Goal: Information Seeking & Learning: Compare options

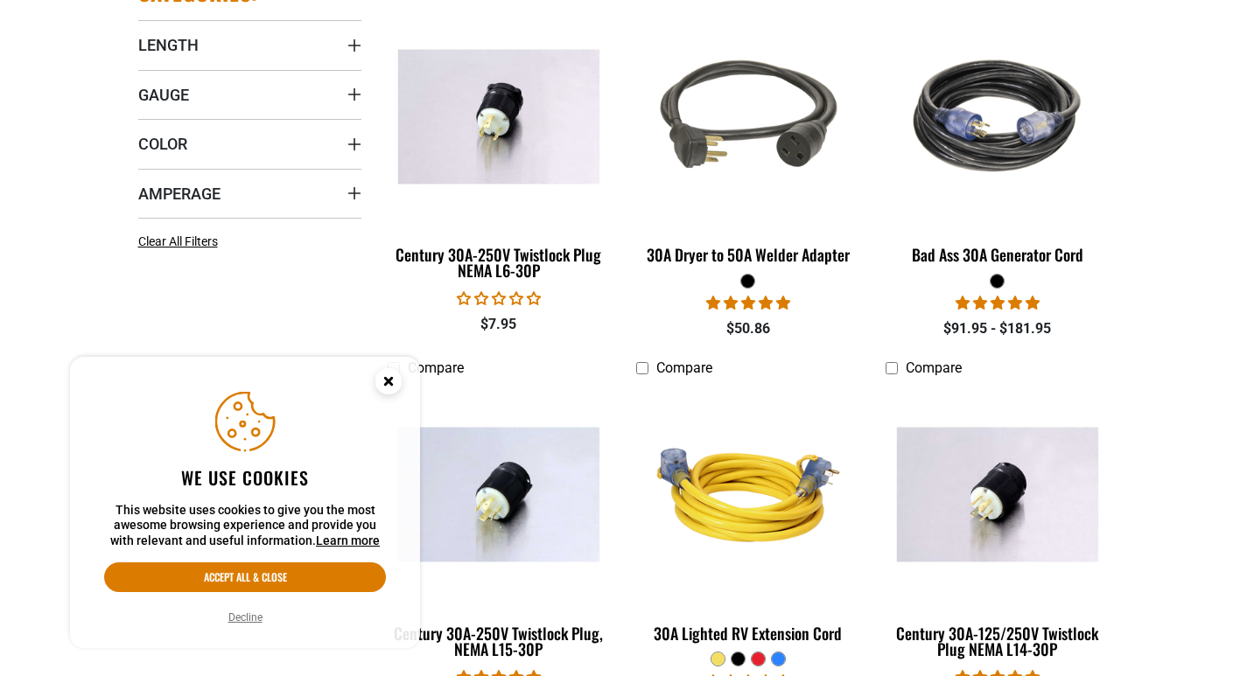
scroll to position [613, 0]
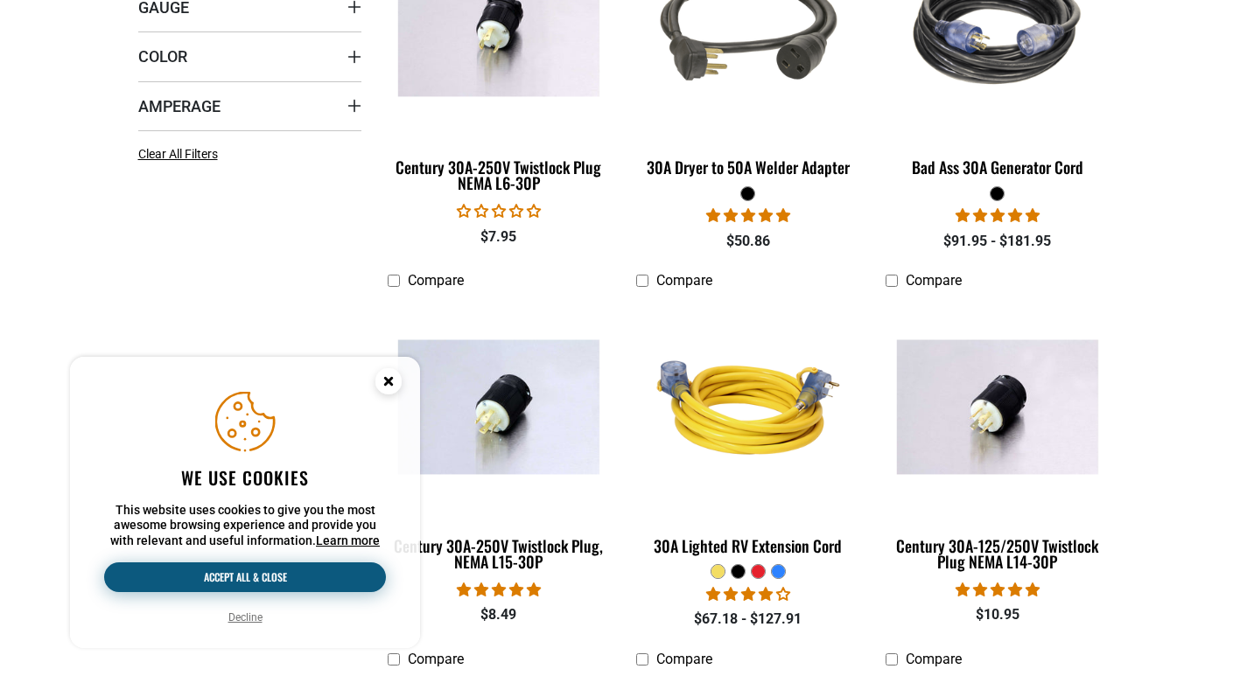
click at [205, 581] on button "Accept all & close" at bounding box center [245, 578] width 282 height 30
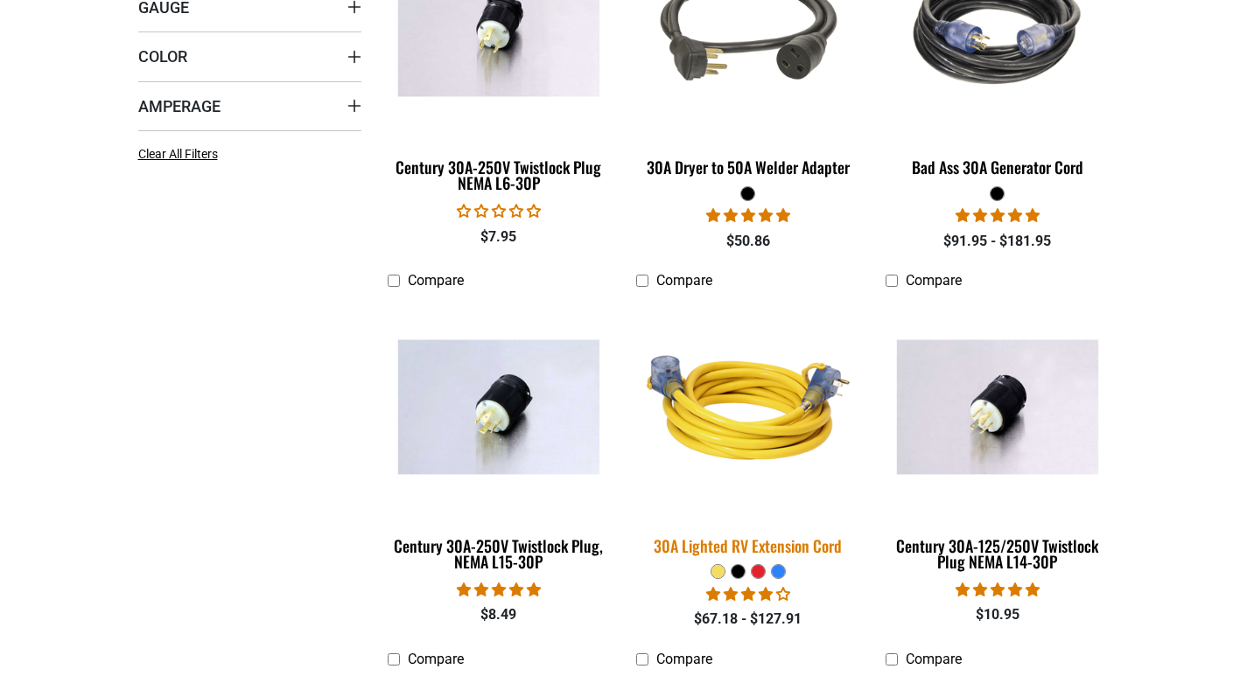
click at [716, 451] on img at bounding box center [748, 408] width 245 height 224
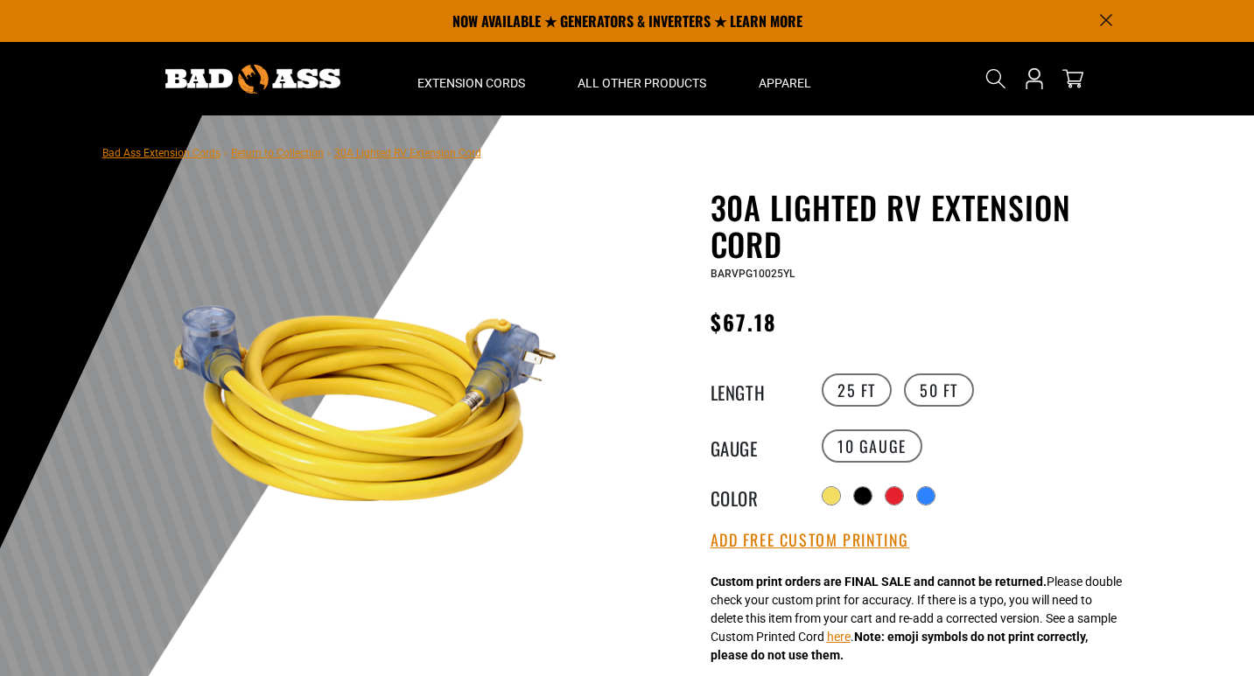
click at [201, 325] on img at bounding box center [365, 404] width 422 height 422
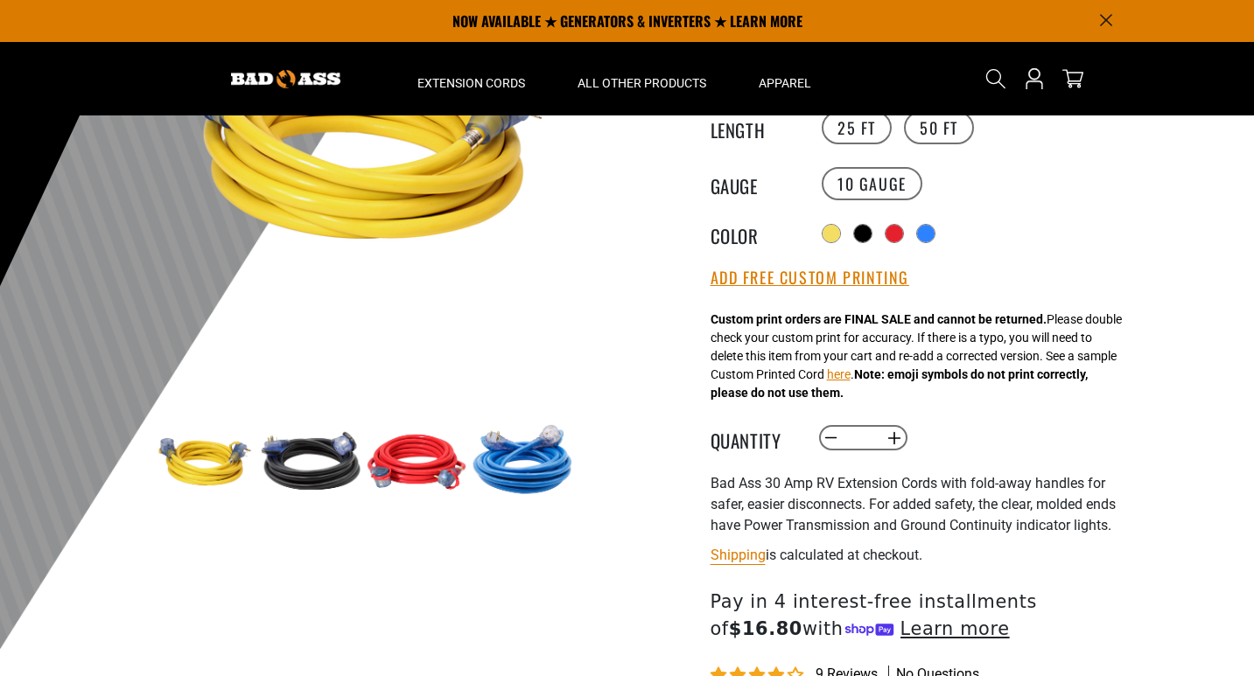
scroll to position [175, 0]
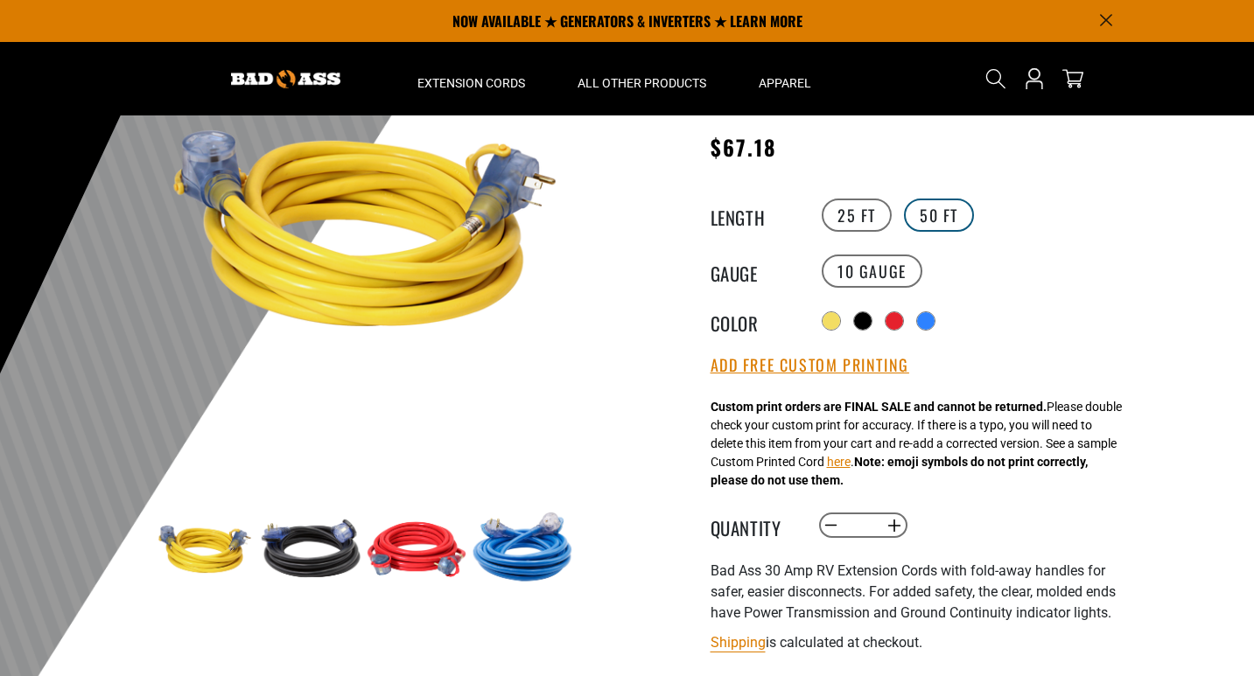
click at [942, 220] on label "50 FT" at bounding box center [939, 215] width 70 height 33
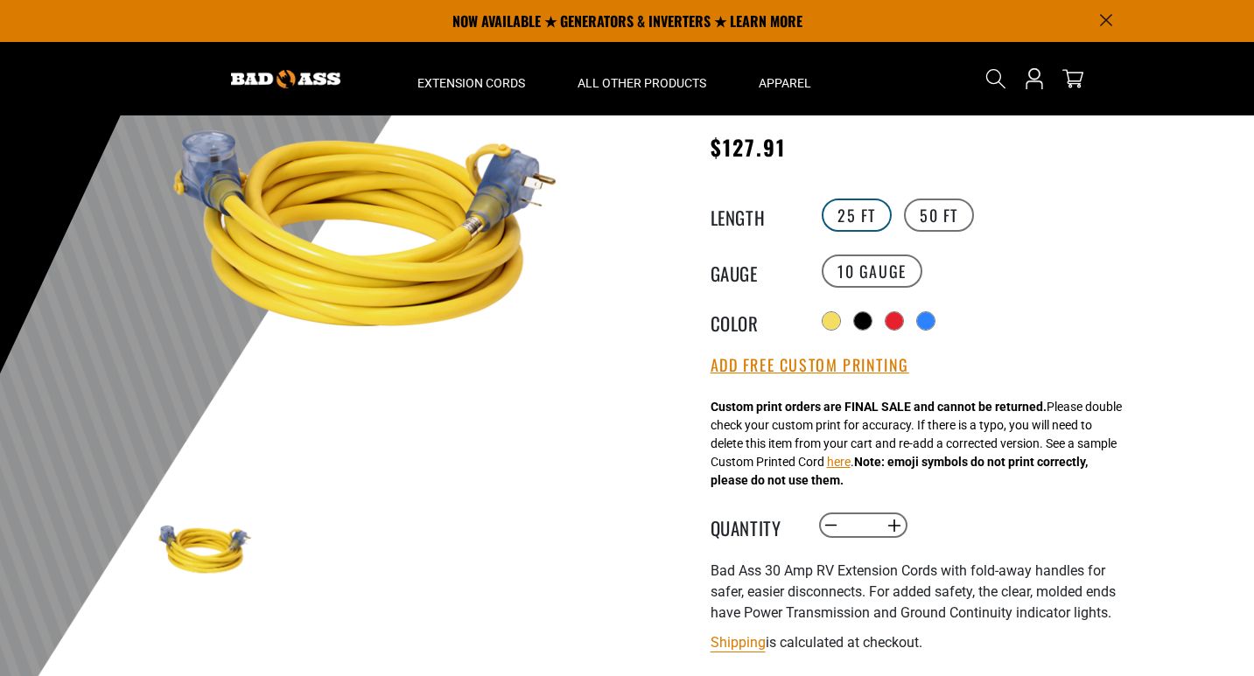
click at [855, 215] on label "25 FT" at bounding box center [857, 215] width 70 height 33
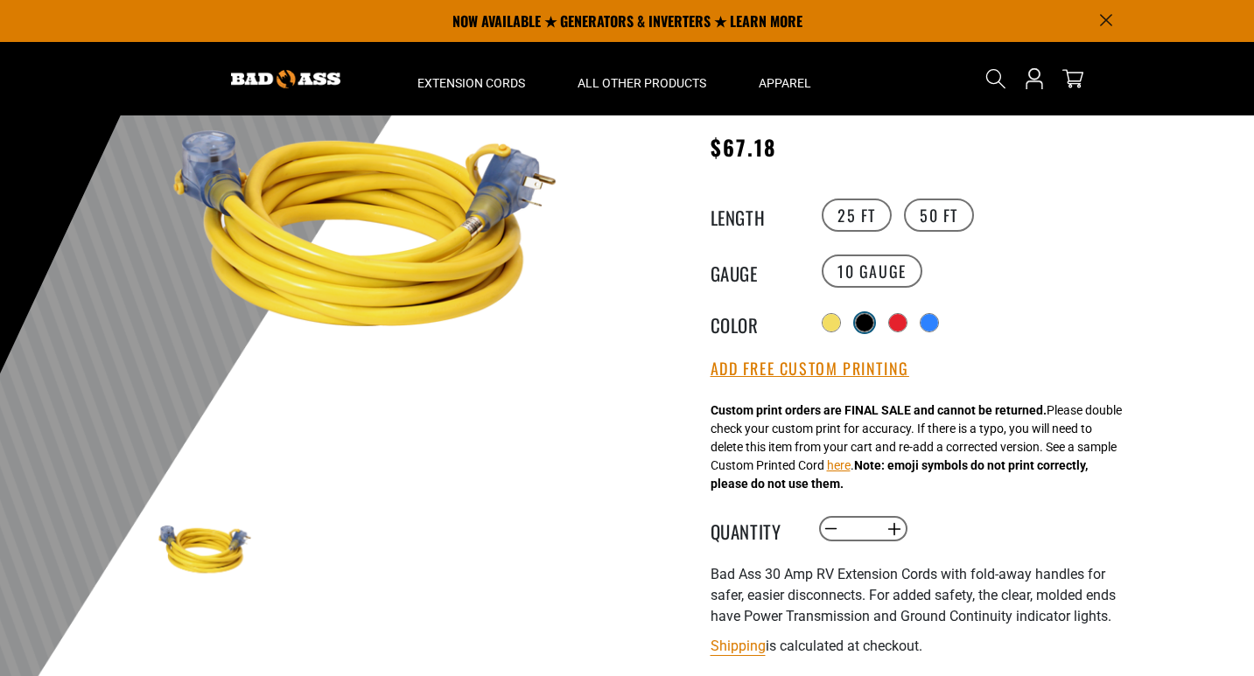
click at [873, 323] on div at bounding box center [865, 323] width 18 height 18
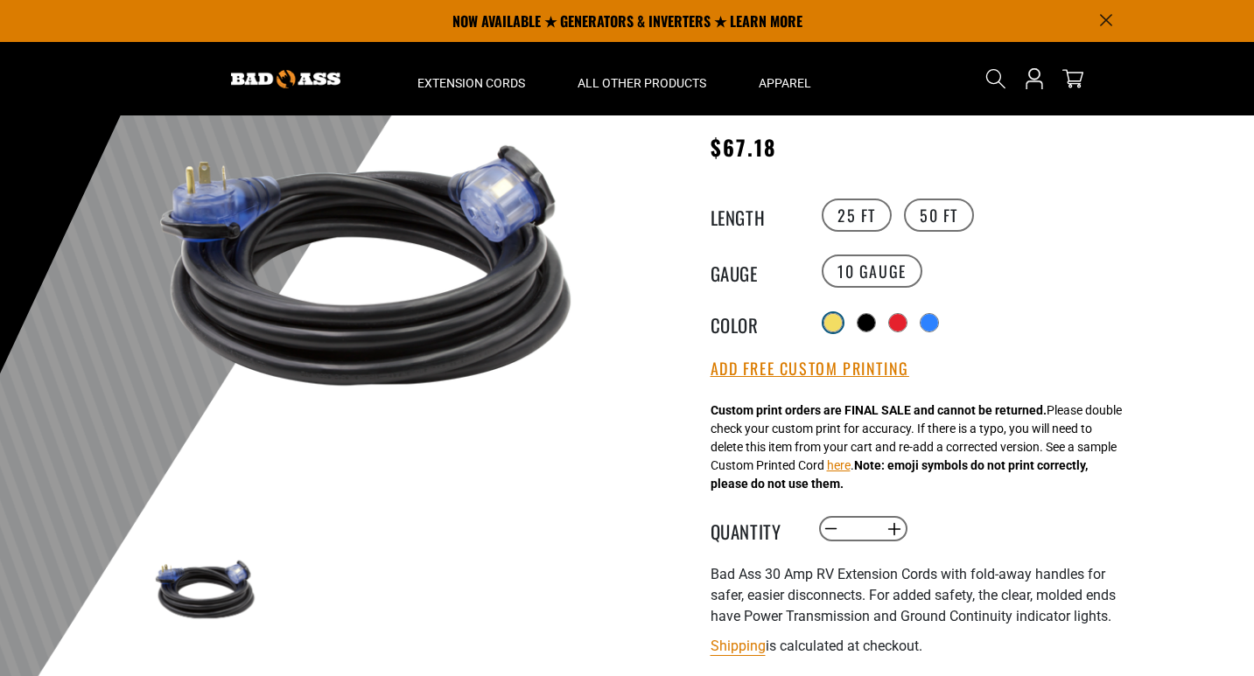
click at [832, 316] on div at bounding box center [833, 323] width 18 height 18
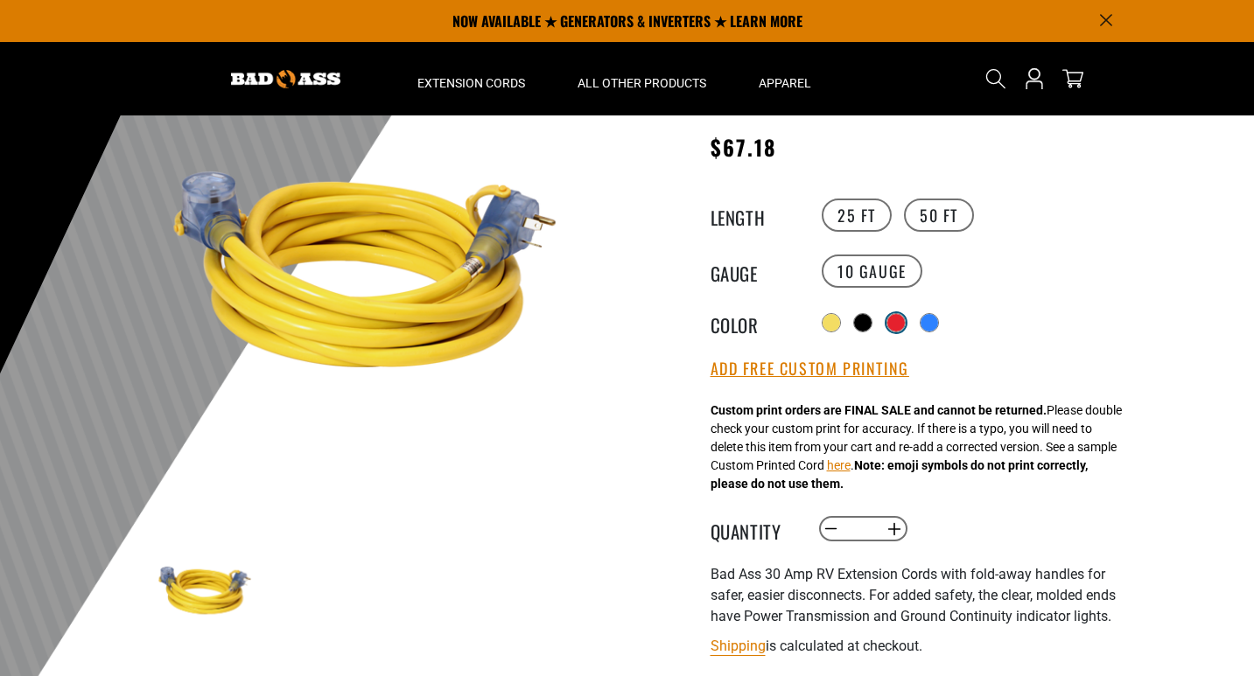
click at [905, 317] on div at bounding box center [896, 323] width 18 height 18
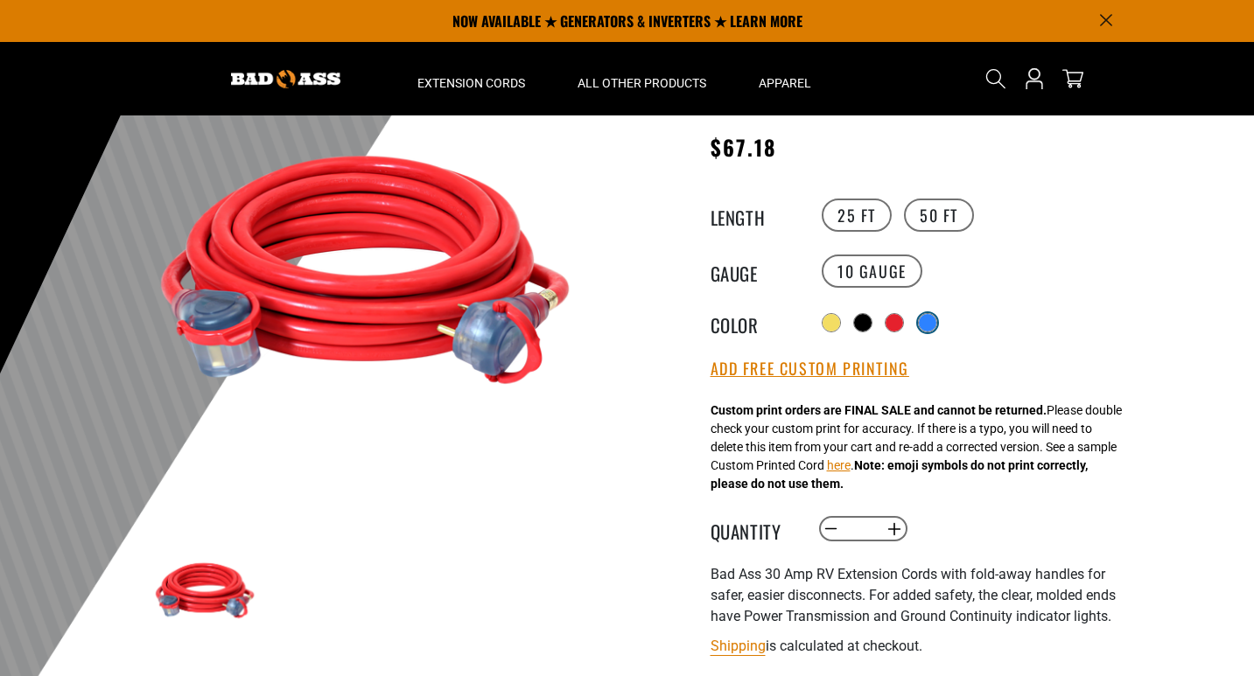
click at [928, 320] on div at bounding box center [928, 323] width 18 height 18
